Goal: Task Accomplishment & Management: Complete application form

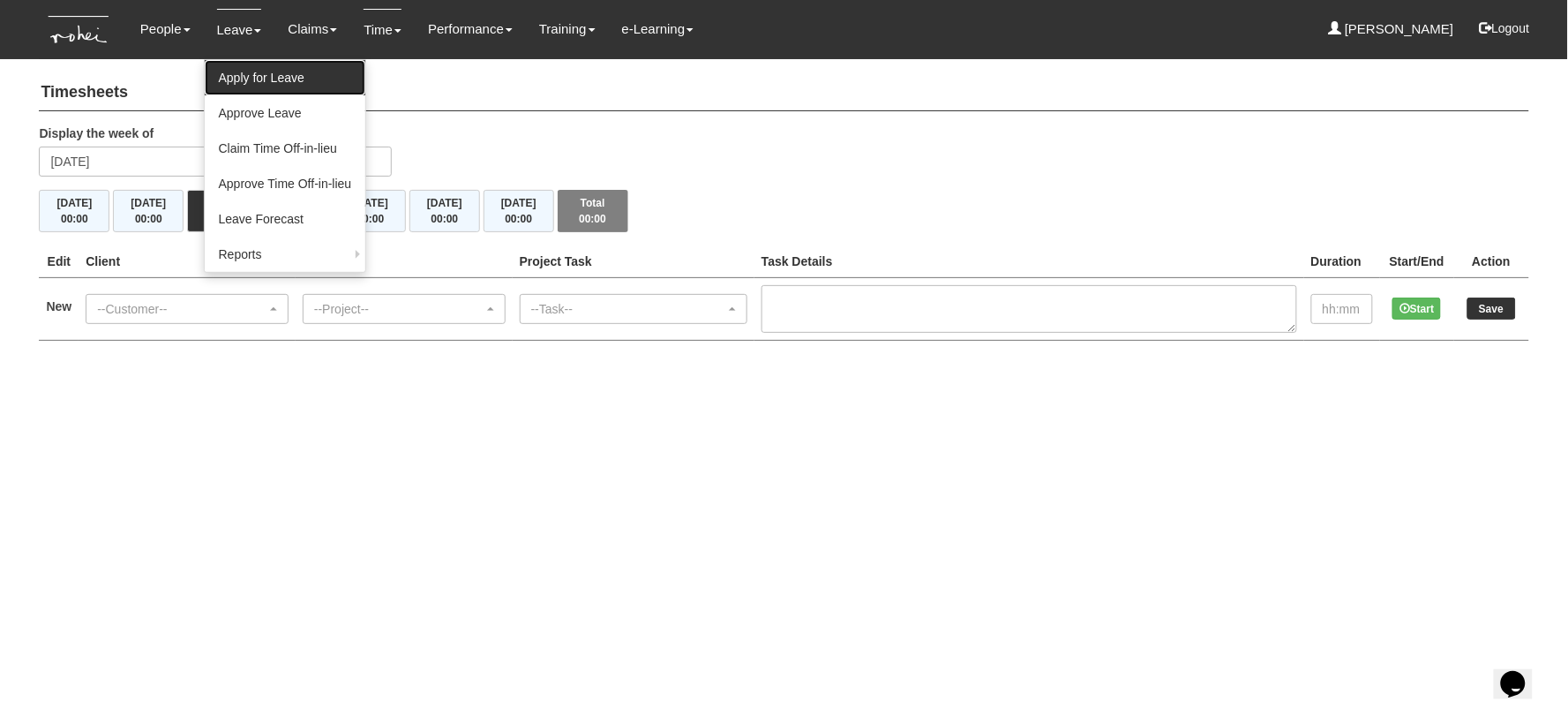
click at [244, 75] on link "Apply for Leave" at bounding box center [285, 78] width 162 height 36
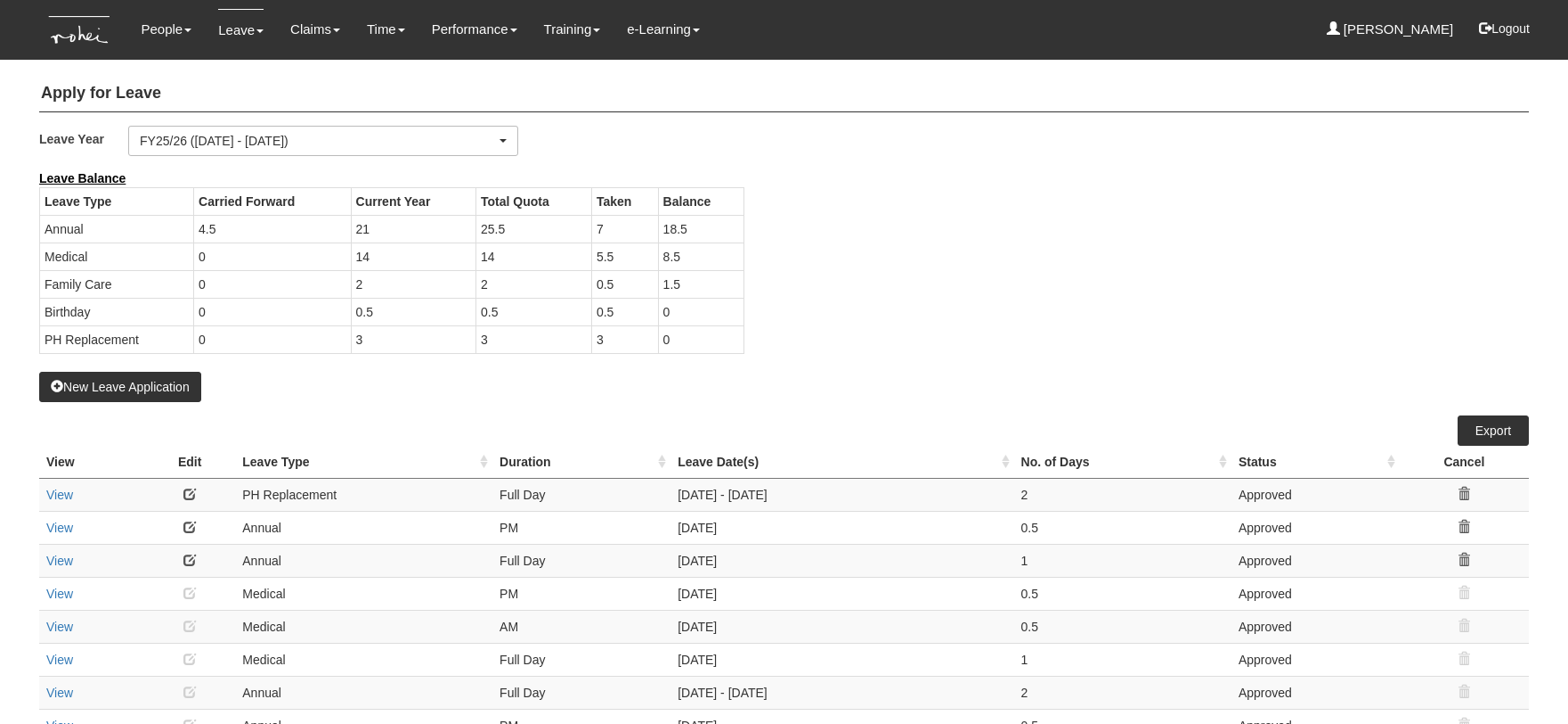
select select "50"
click at [170, 390] on button "New Leave Application" at bounding box center [121, 387] width 162 height 30
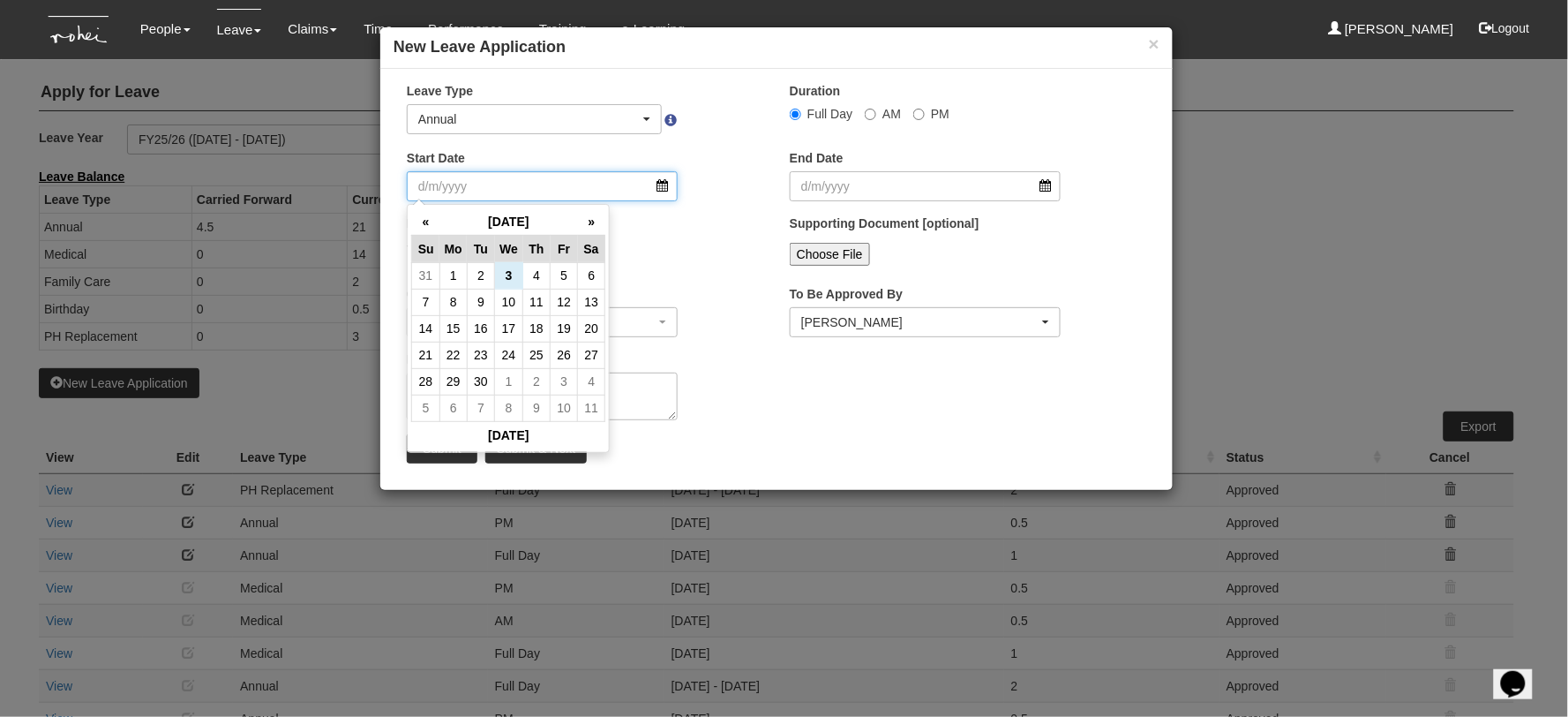
click at [473, 191] on input "Start Date" at bounding box center [542, 186] width 271 height 30
click at [586, 225] on th "»" at bounding box center [591, 222] width 27 height 27
click at [586, 226] on th "»" at bounding box center [591, 222] width 27 height 27
click at [593, 225] on th "»" at bounding box center [591, 222] width 27 height 27
click at [459, 311] on td "8" at bounding box center [452, 302] width 27 height 26
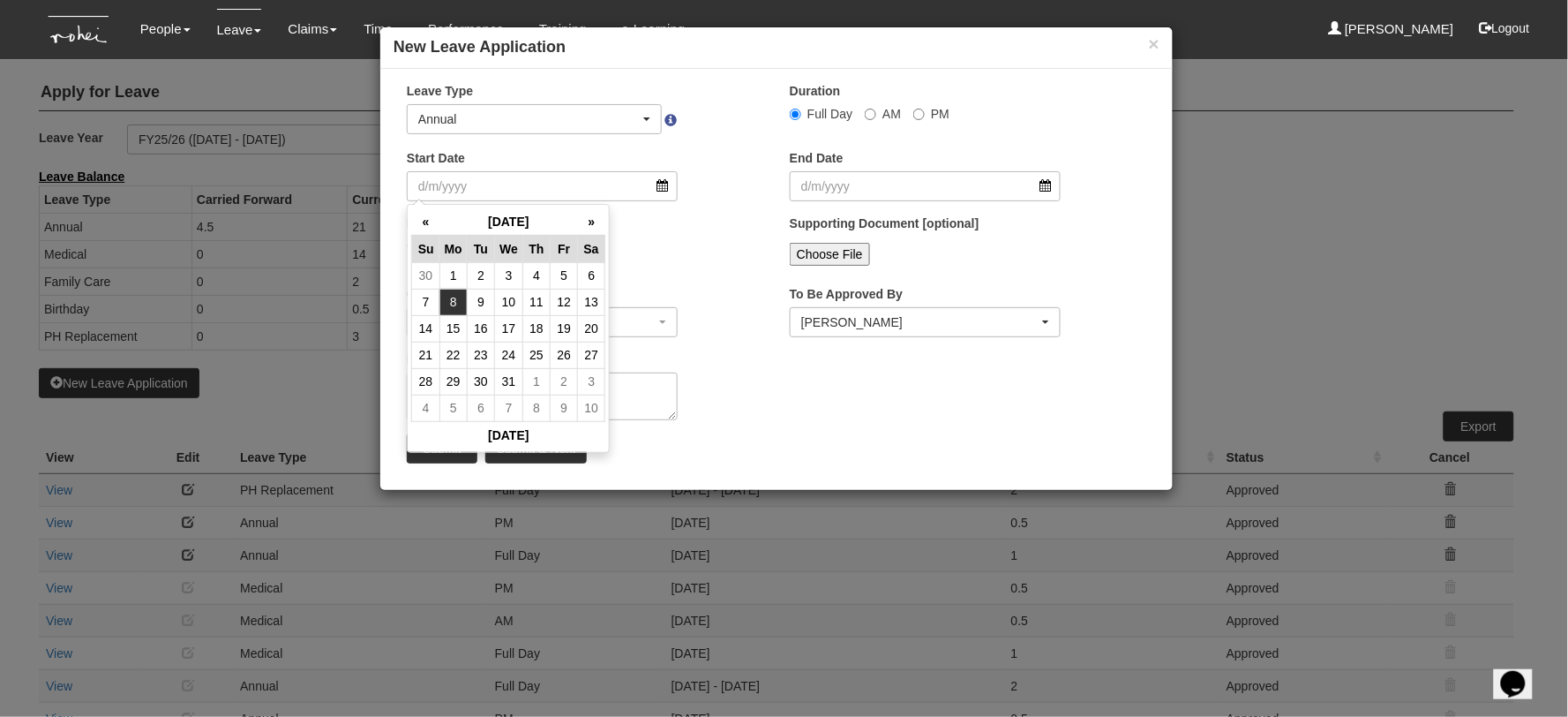
type input "[DATE]"
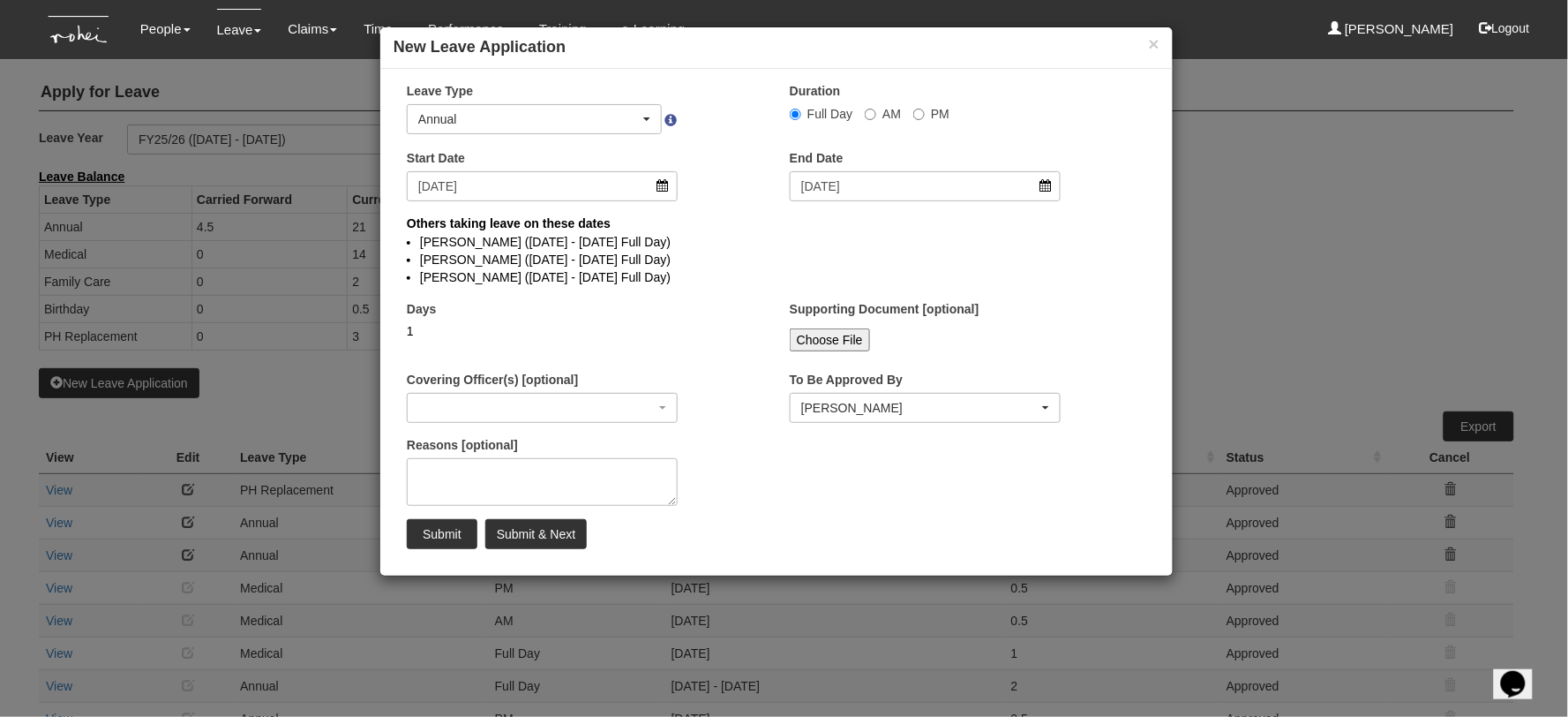
select select
click at [885, 183] on input "[DATE]" at bounding box center [925, 186] width 271 height 30
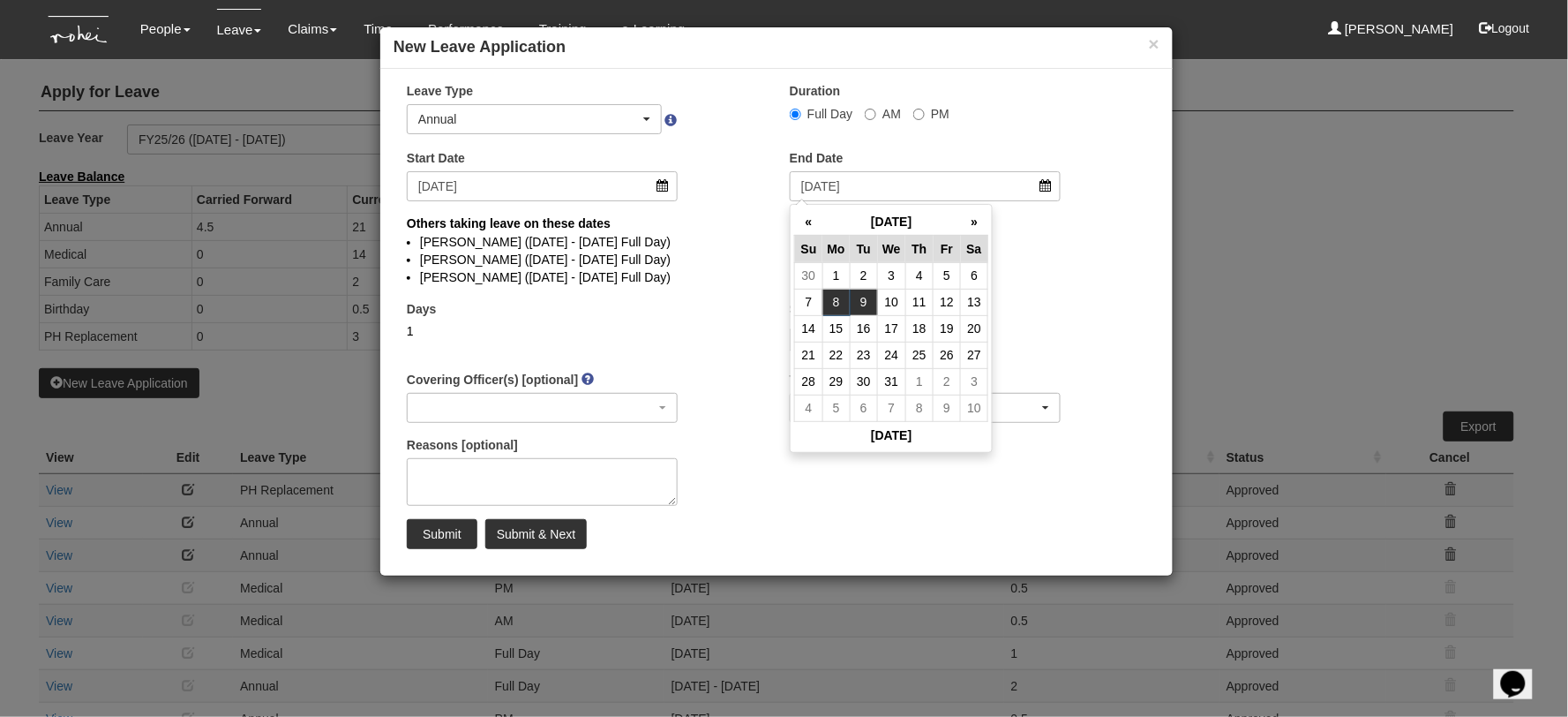
click at [870, 305] on td "9" at bounding box center [862, 302] width 27 height 26
type input "[DATE]"
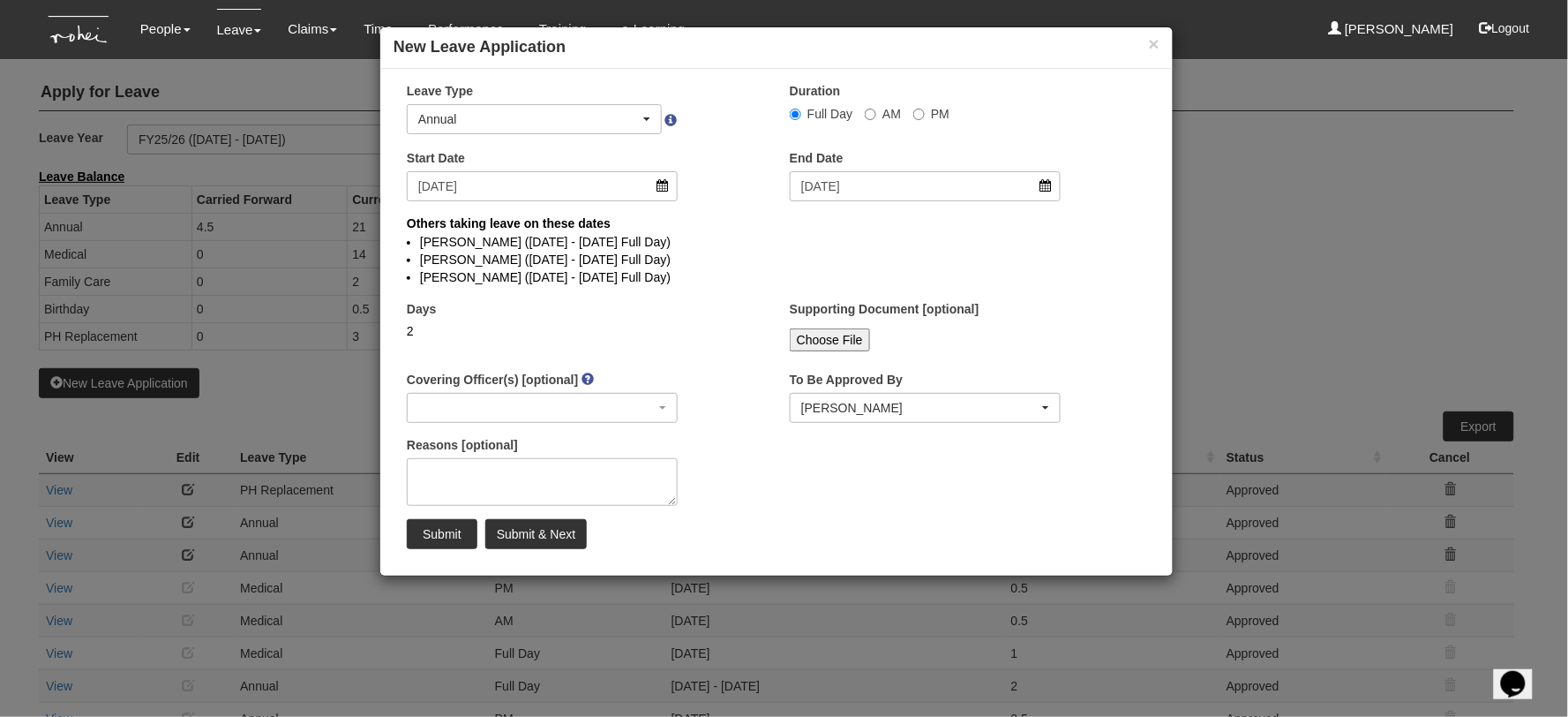
select select
click at [508, 481] on textarea "Reasons [optional]" at bounding box center [542, 481] width 271 height 48
type textarea "ROHEI Retreat (staff not going will be on leave)"
click at [528, 529] on input "Submit & Next" at bounding box center [535, 534] width 102 height 30
select select
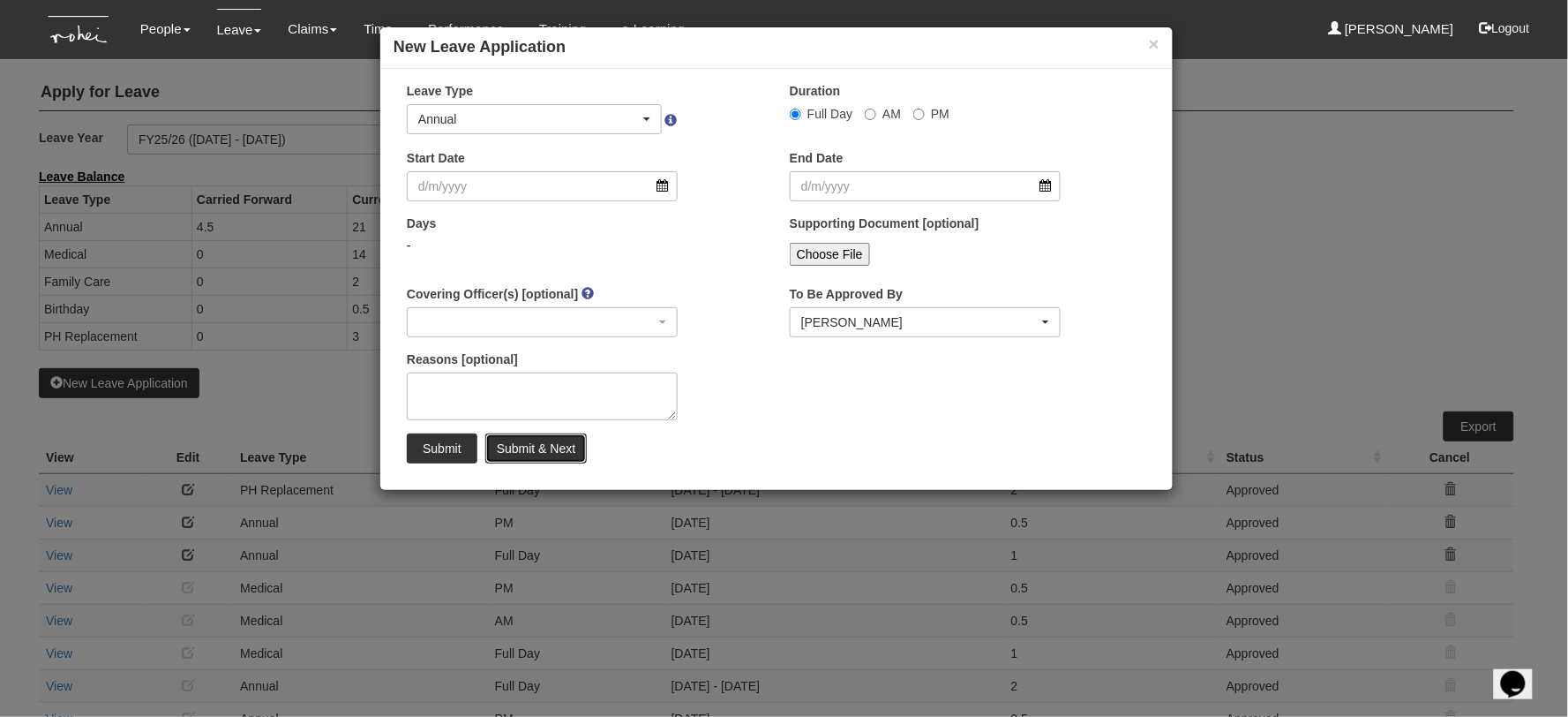
select select "50"
click at [500, 182] on input "Start Date" at bounding box center [542, 186] width 271 height 30
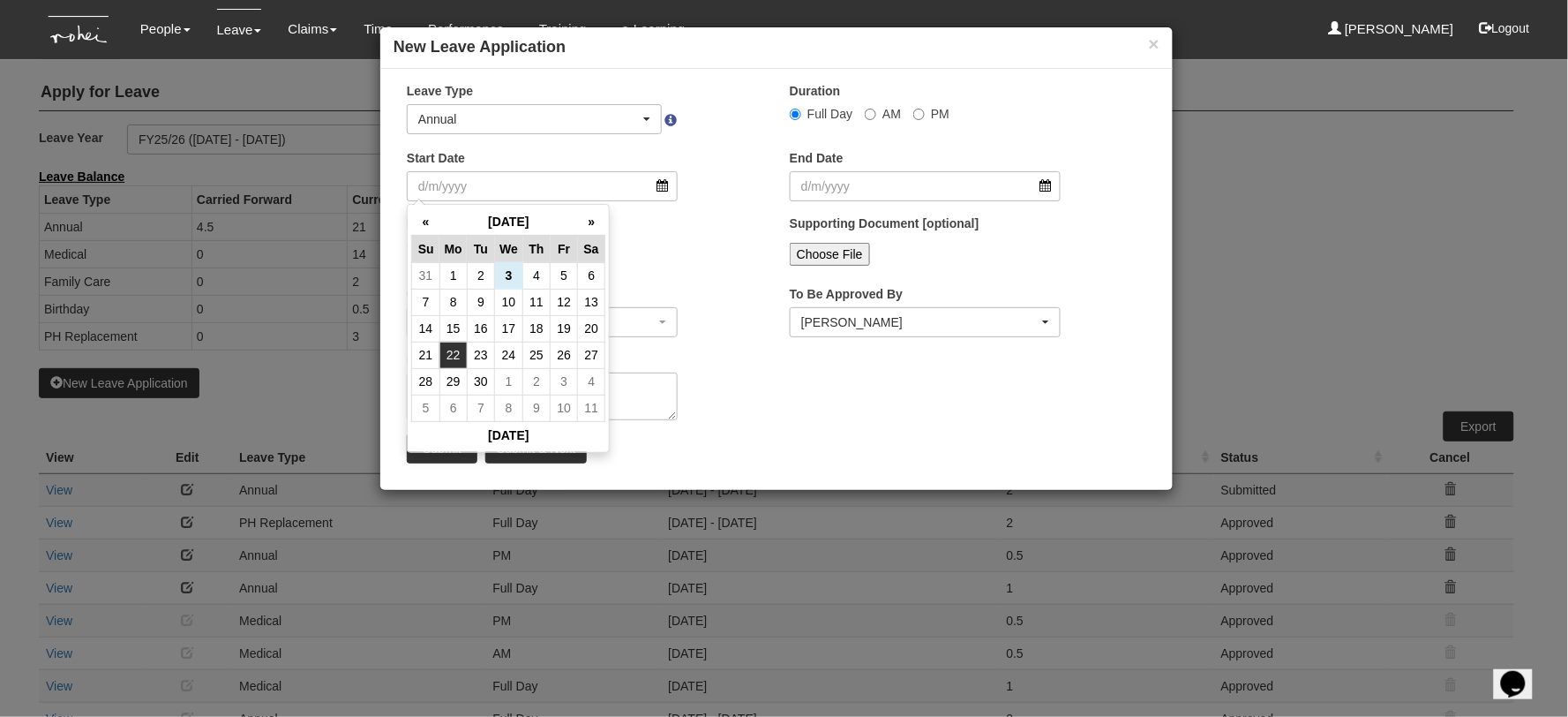
click at [454, 355] on td "22" at bounding box center [452, 354] width 27 height 26
type input "[DATE]"
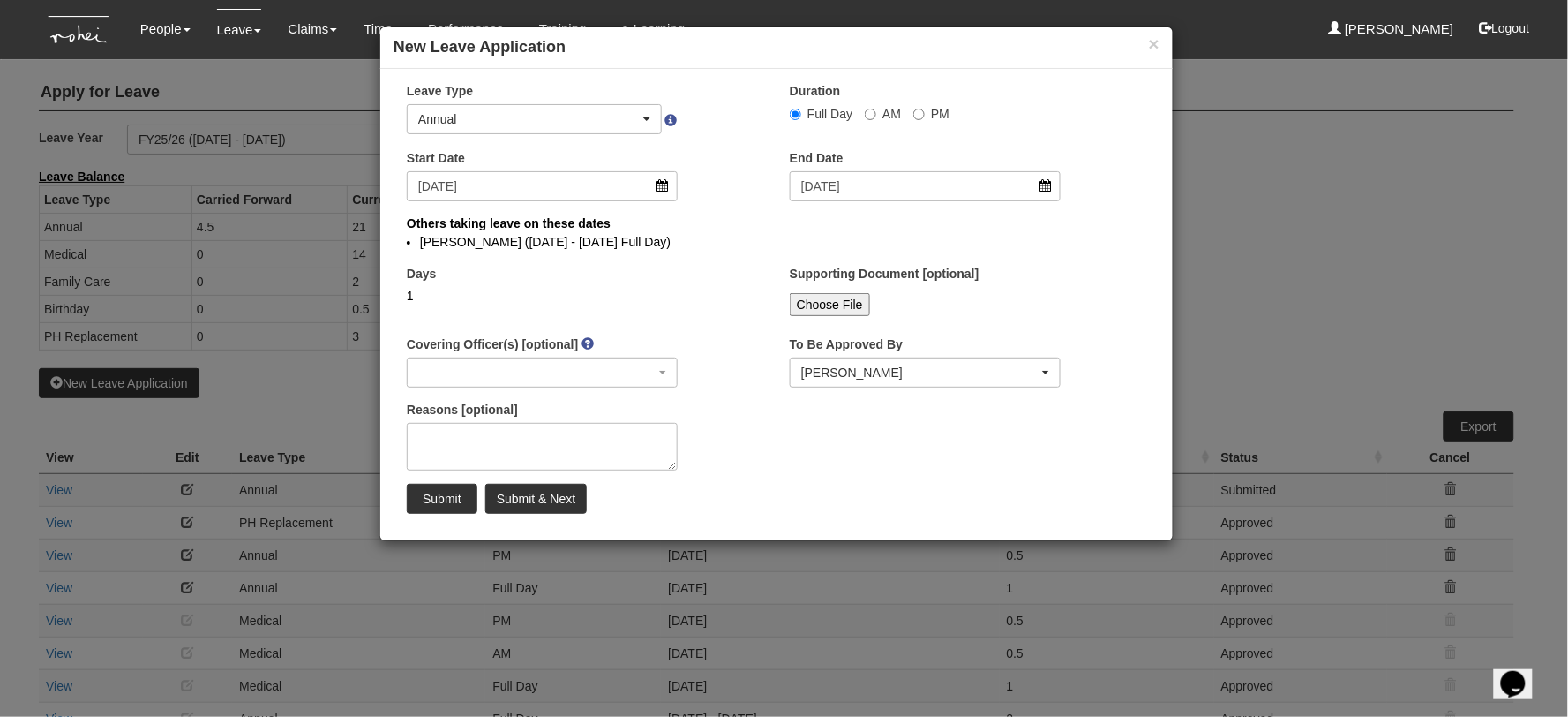
select select
click at [449, 441] on textarea "Reasons [optional]" at bounding box center [542, 446] width 271 height 48
click at [710, 293] on div "Days 1" at bounding box center [585, 297] width 383 height 65
click at [443, 500] on input "Submit" at bounding box center [442, 498] width 71 height 30
select select
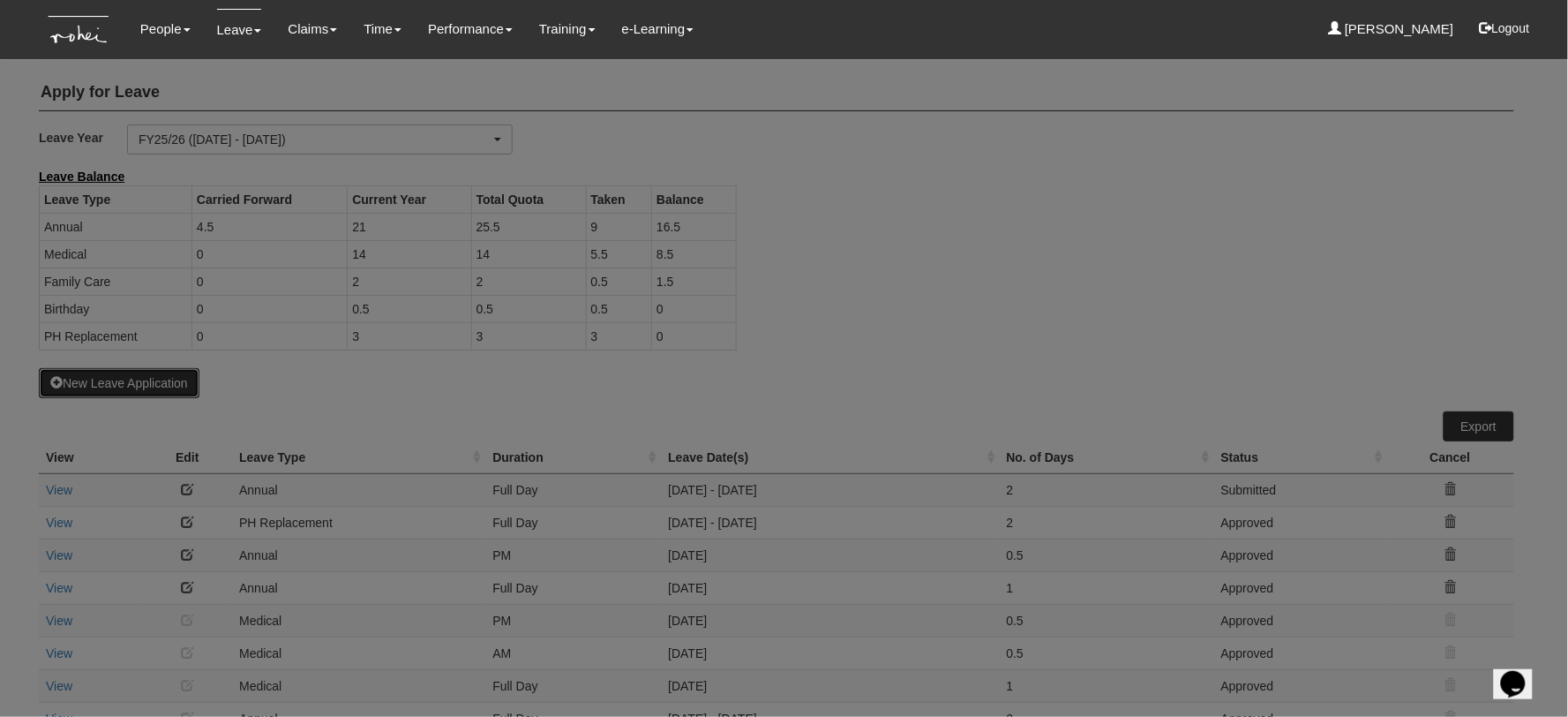
select select "50"
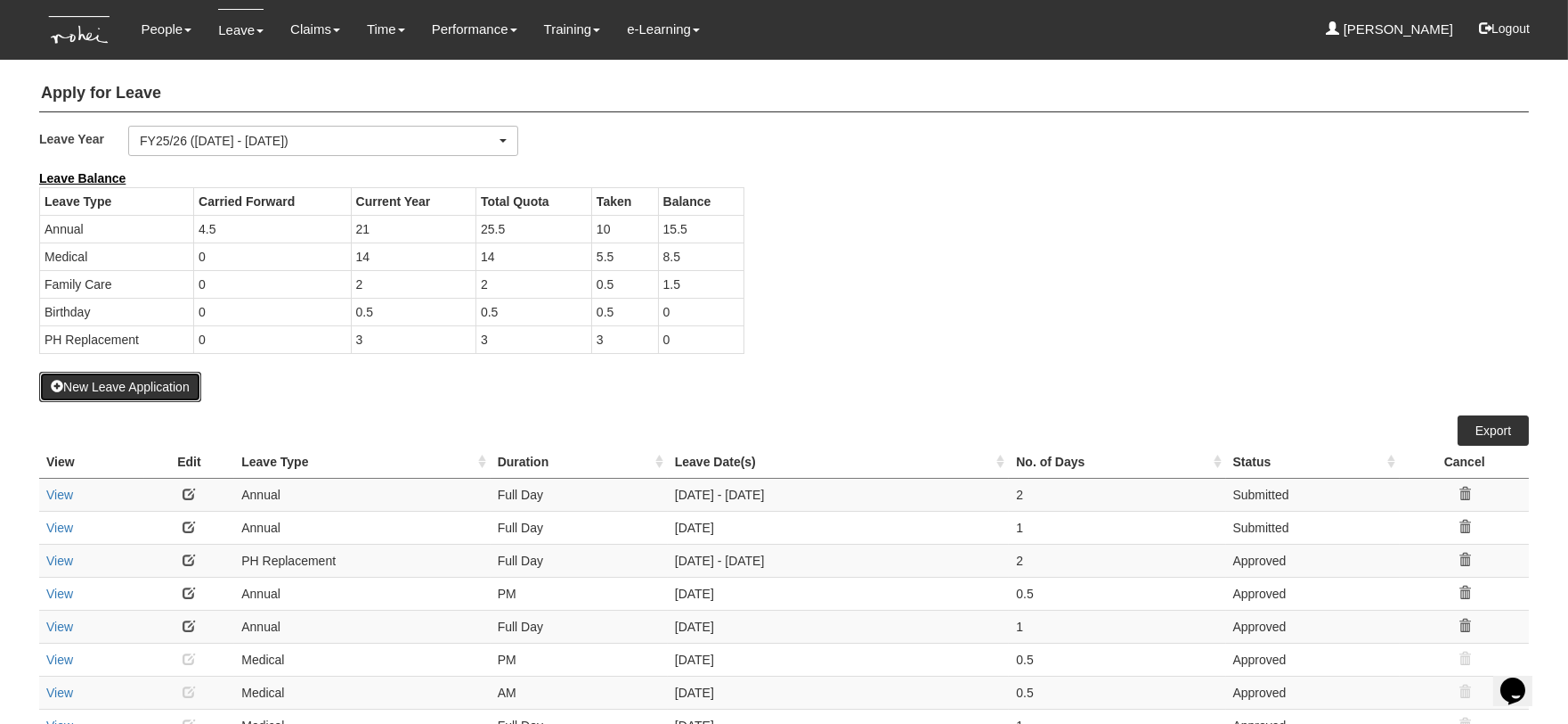
click at [169, 386] on button "New Leave Application" at bounding box center [121, 387] width 162 height 30
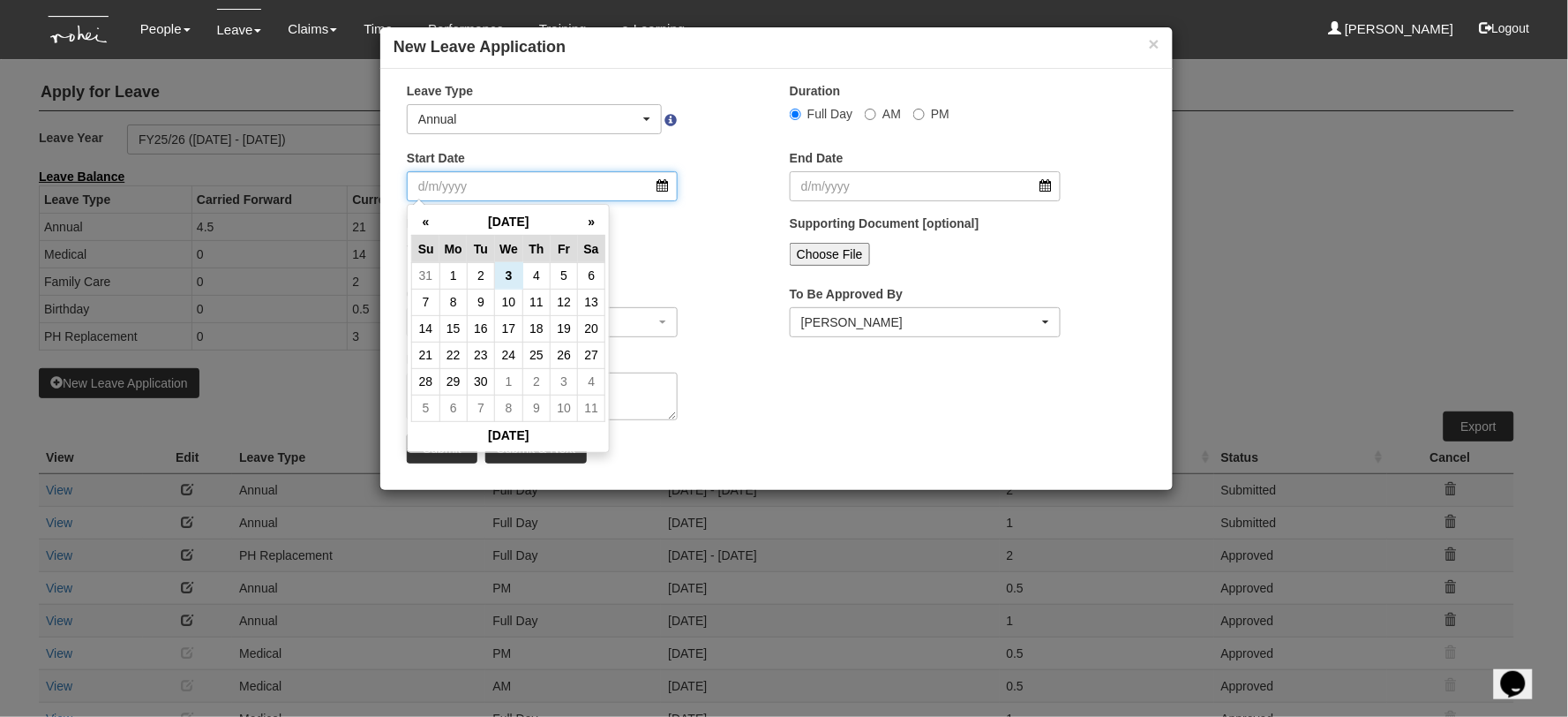
click at [479, 188] on input "Start Date" at bounding box center [542, 186] width 271 height 30
click at [483, 360] on td "23" at bounding box center [479, 354] width 27 height 26
type input "[DATE]"
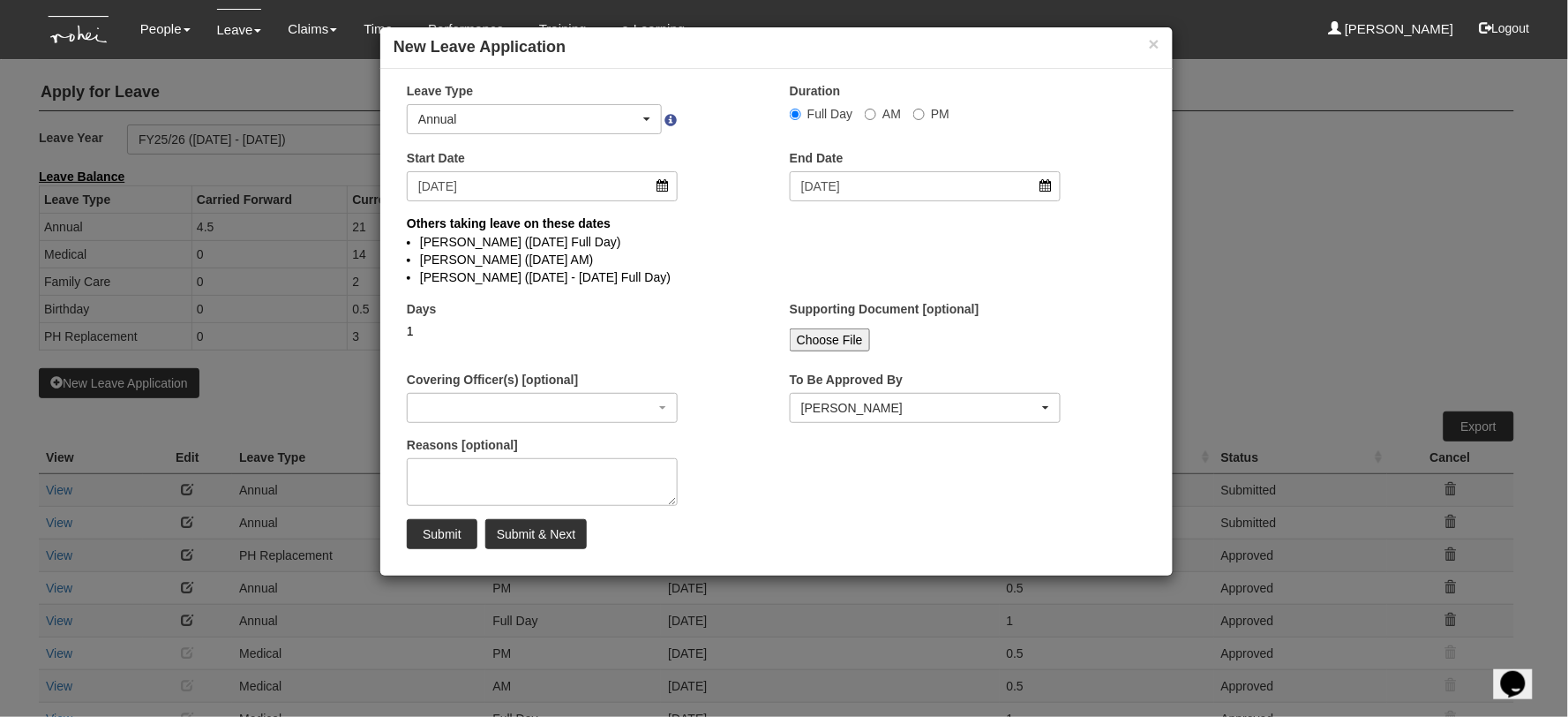
select select
click at [865, 118] on input "AM" at bounding box center [870, 114] width 11 height 11
radio input "true"
click at [444, 528] on input "Submit" at bounding box center [442, 534] width 71 height 30
radio input "true"
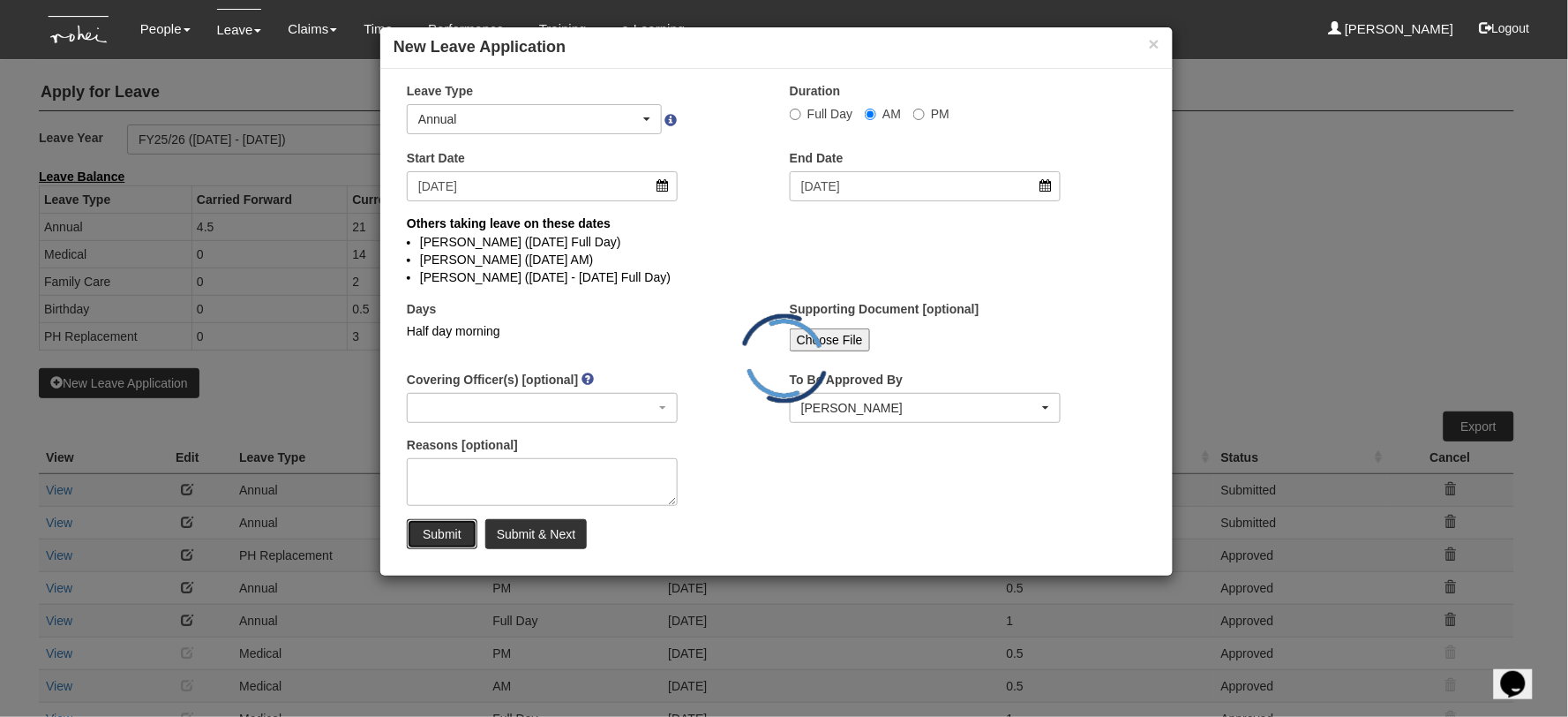
select select
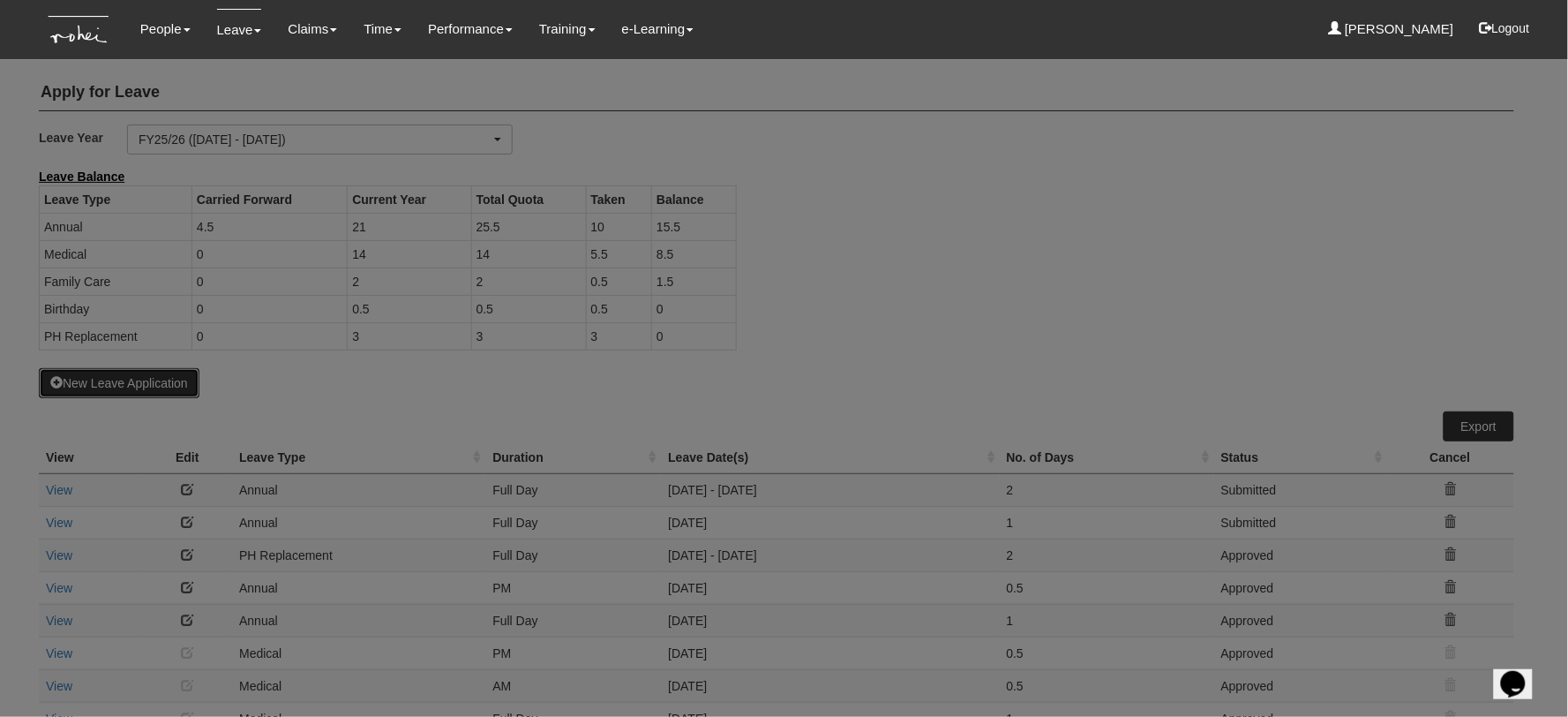
select select "50"
